Goal: Task Accomplishment & Management: Manage account settings

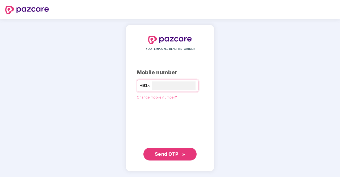
type input "**********"
click at [168, 153] on span "Send OTP" at bounding box center [167, 154] width 24 height 6
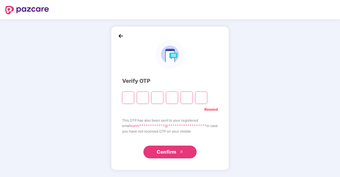
type input "*"
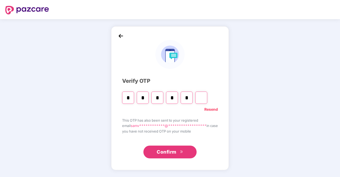
type input "*"
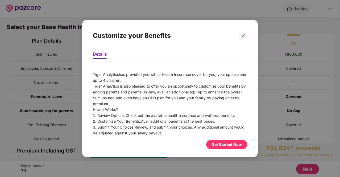
click at [227, 143] on div "Get Started Now" at bounding box center [227, 145] width 30 height 6
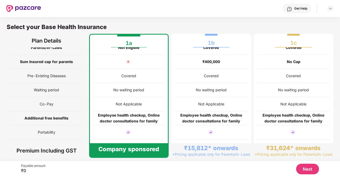
scroll to position [54, 0]
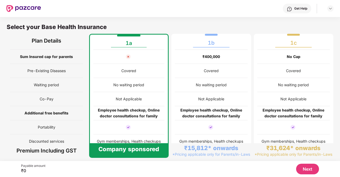
click at [307, 169] on button "Next" at bounding box center [307, 169] width 23 height 11
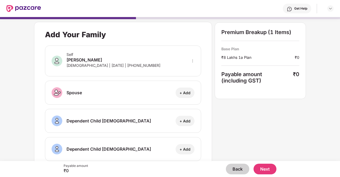
click at [264, 167] on button "Next" at bounding box center [265, 169] width 23 height 11
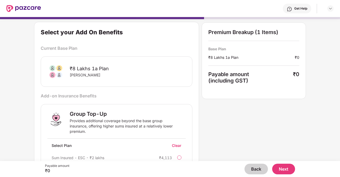
click at [182, 157] on div at bounding box center [179, 157] width 4 height 4
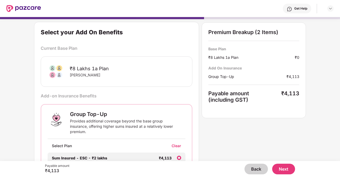
click at [180, 157] on div at bounding box center [179, 158] width 4 height 4
click at [179, 157] on div at bounding box center [179, 158] width 4 height 4
click at [174, 144] on div "Clear" at bounding box center [179, 145] width 14 height 5
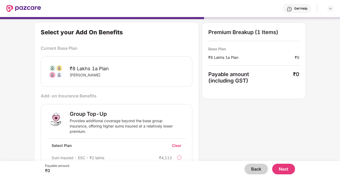
click at [283, 168] on button "Next" at bounding box center [283, 169] width 23 height 11
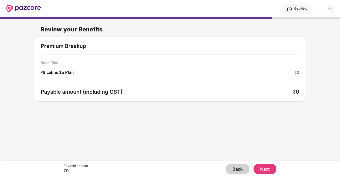
click at [267, 171] on button "Next" at bounding box center [265, 169] width 23 height 11
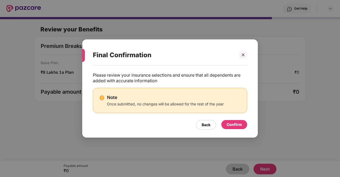
click at [234, 124] on div "Confirm" at bounding box center [234, 125] width 15 height 6
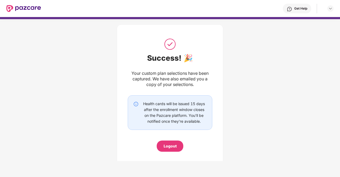
click at [169, 147] on div "Logout" at bounding box center [170, 146] width 13 height 6
